Goal: Task Accomplishment & Management: Manage account settings

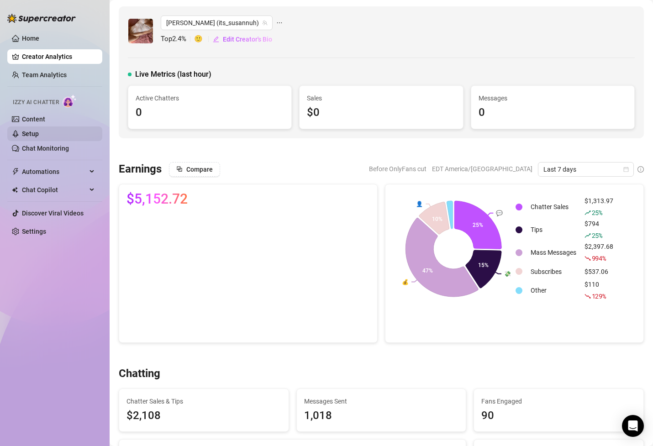
click at [39, 135] on link "Setup" at bounding box center [30, 133] width 17 height 7
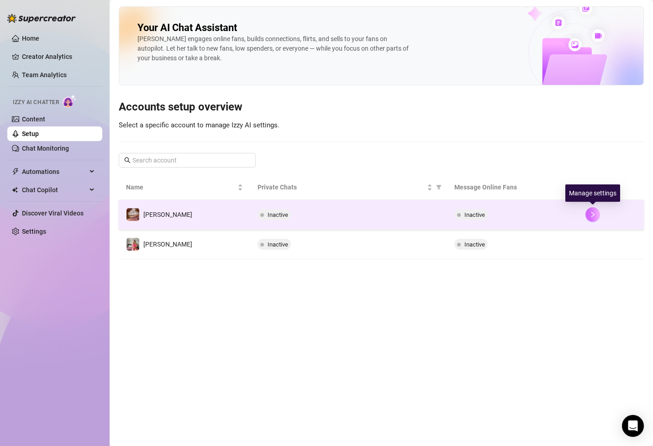
click at [594, 211] on icon "right" at bounding box center [593, 214] width 6 height 6
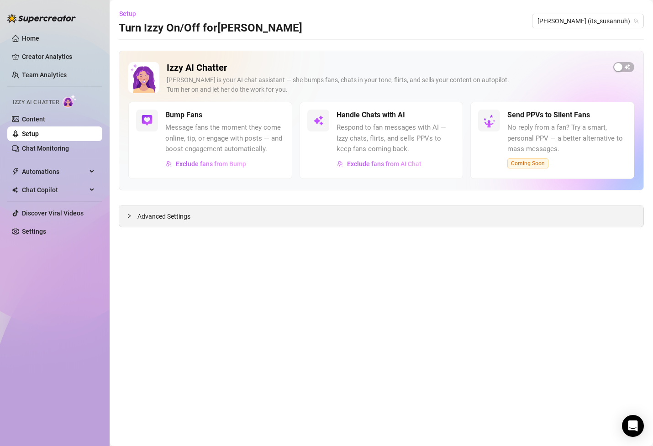
click at [146, 214] on span "Advanced Settings" at bounding box center [163, 216] width 53 height 10
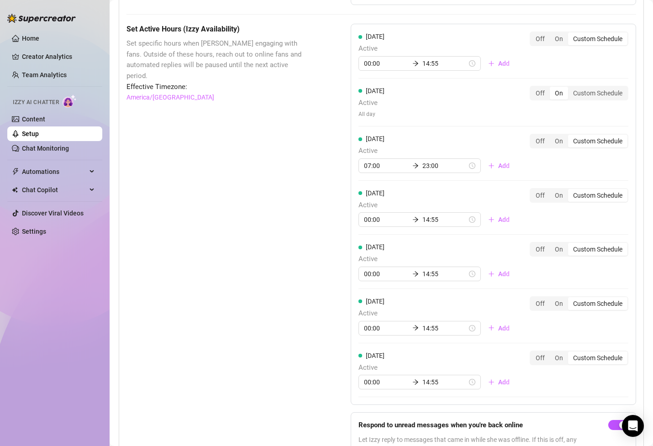
scroll to position [646, 0]
click at [376, 275] on input "00:00" at bounding box center [386, 274] width 45 height 10
click at [372, 387] on div "07" at bounding box center [371, 387] width 22 height 13
type input "07:00"
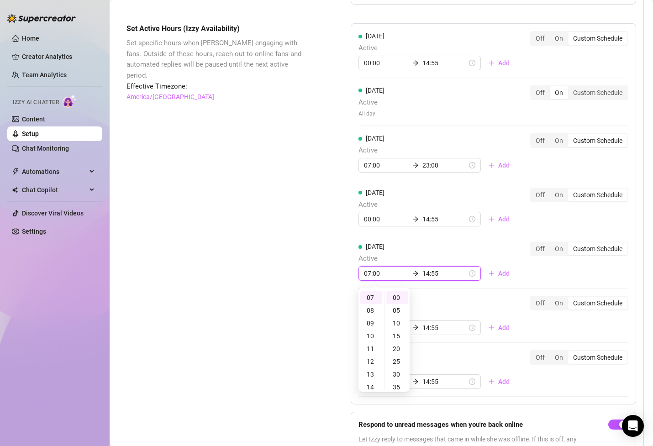
click at [427, 300] on div "[DATE] Active 00:00 14:55 Add" at bounding box center [438, 315] width 158 height 39
type input "23:55"
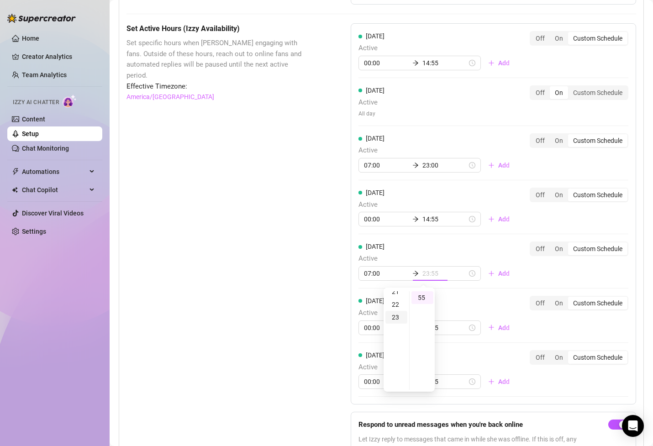
click at [398, 318] on div "23" at bounding box center [397, 317] width 22 height 13
click at [455, 312] on div "[DATE] Active 00:00 14:55 Add Off On Custom Schedule" at bounding box center [494, 319] width 270 height 47
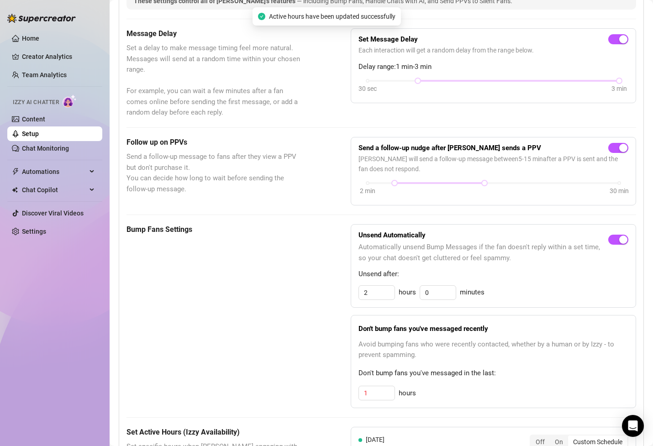
scroll to position [33, 0]
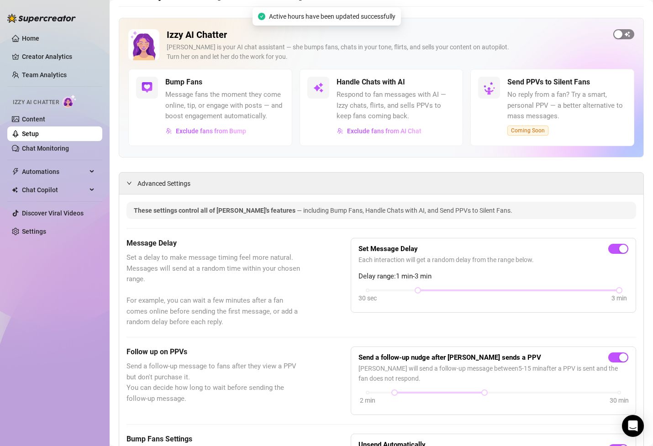
click at [625, 34] on span "button" at bounding box center [623, 34] width 21 height 10
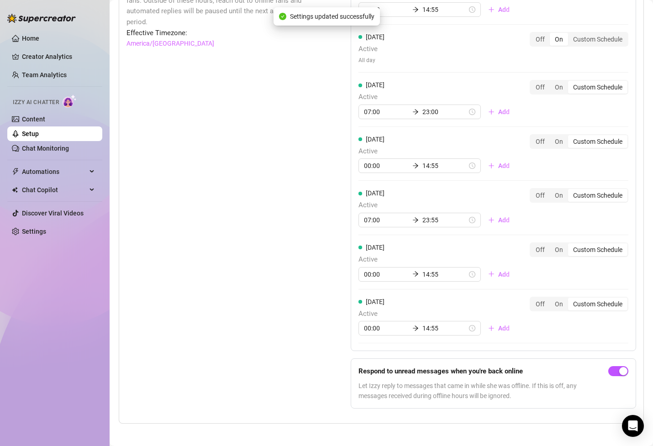
scroll to position [702, 0]
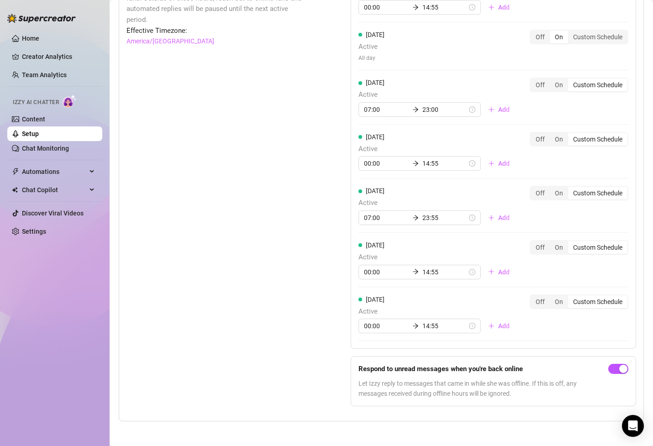
click at [501, 155] on div "[DATE] Active 00:00 14:55 Add Off On Custom Schedule" at bounding box center [494, 151] width 270 height 39
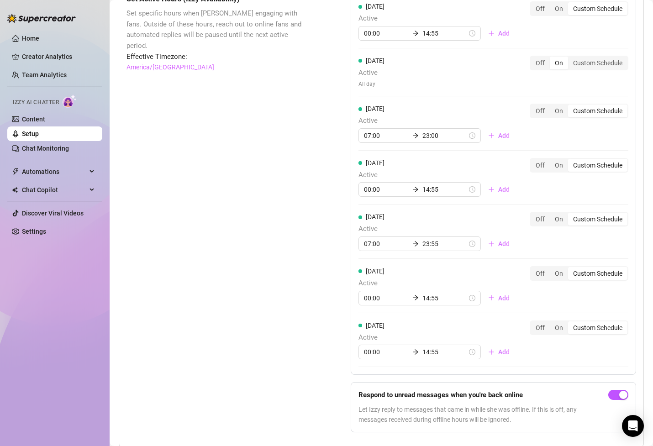
scroll to position [675, 0]
click at [540, 166] on div "Off" at bounding box center [540, 166] width 19 height 13
click at [533, 161] on input "Off" at bounding box center [533, 161] width 0 height 0
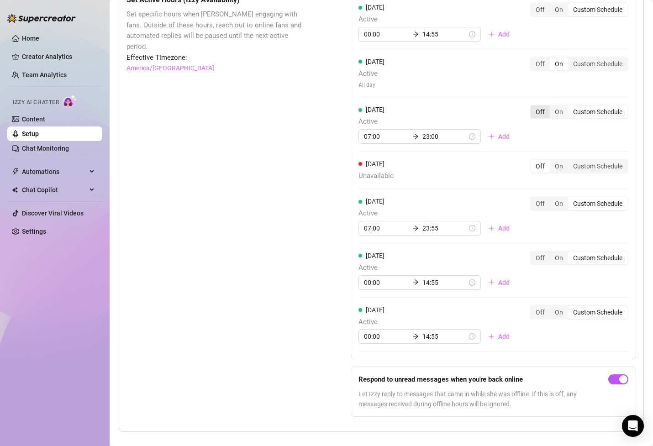
click at [543, 108] on div "Off" at bounding box center [540, 112] width 19 height 13
click at [533, 107] on input "Off" at bounding box center [533, 107] width 0 height 0
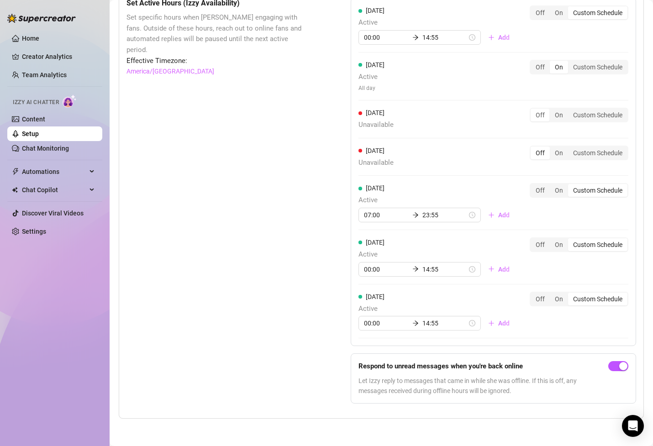
click at [538, 74] on div "[DATE] Active All day Off On Custom Schedule" at bounding box center [494, 76] width 270 height 33
click at [538, 65] on div "Off" at bounding box center [540, 67] width 19 height 13
click at [533, 62] on input "Off" at bounding box center [533, 62] width 0 height 0
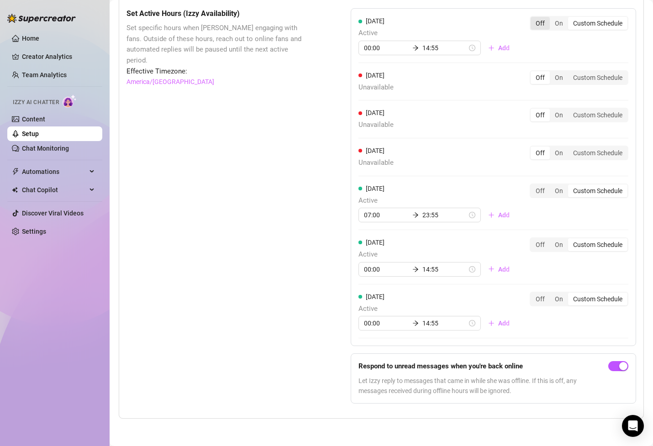
click at [540, 21] on div "Off" at bounding box center [540, 23] width 19 height 13
click at [533, 18] on input "Off" at bounding box center [533, 18] width 0 height 0
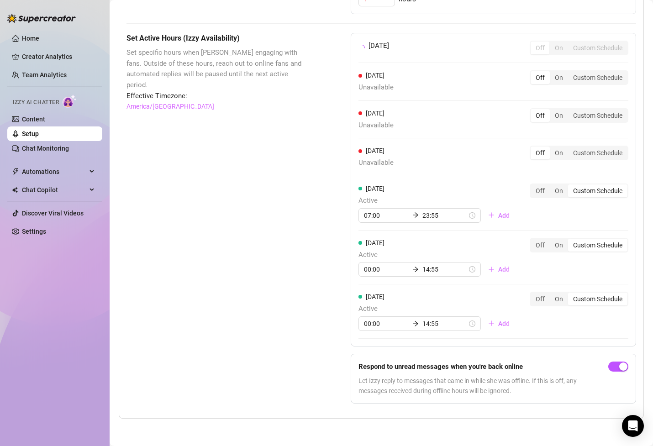
scroll to position [645, 0]
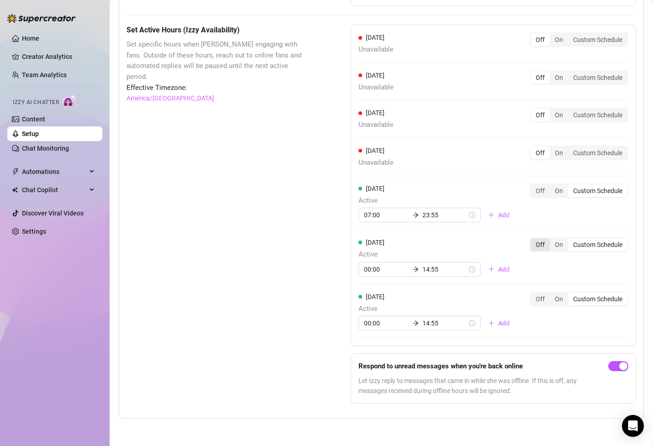
click at [538, 244] on div "Off" at bounding box center [540, 244] width 19 height 13
click at [533, 240] on input "Off" at bounding box center [533, 240] width 0 height 0
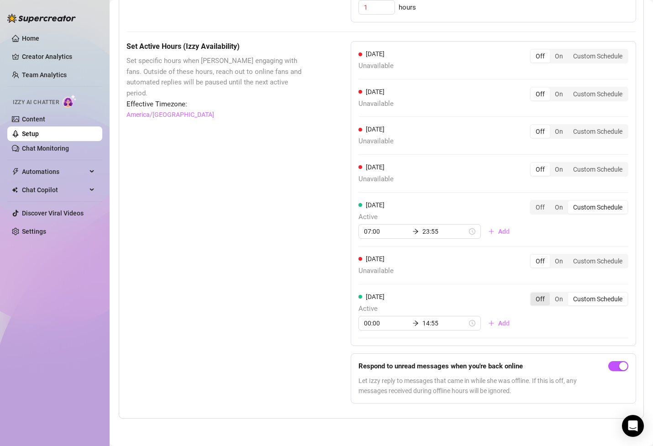
click at [537, 297] on div "Off" at bounding box center [540, 299] width 19 height 13
click at [533, 294] on input "Off" at bounding box center [533, 294] width 0 height 0
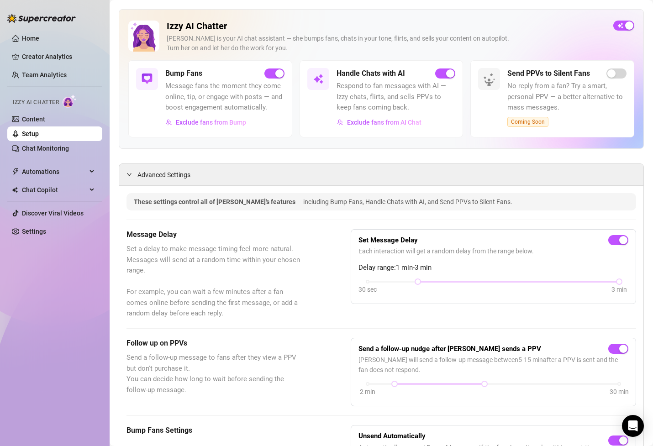
scroll to position [40, 0]
